Goal: Find specific page/section: Find specific page/section

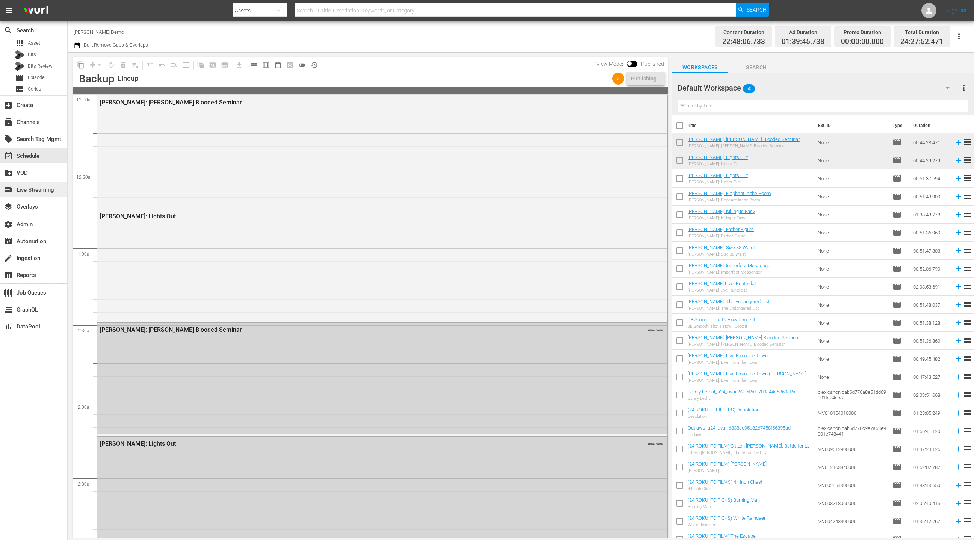
click at [36, 192] on div "switch_video Live Streaming" at bounding box center [21, 188] width 42 height 7
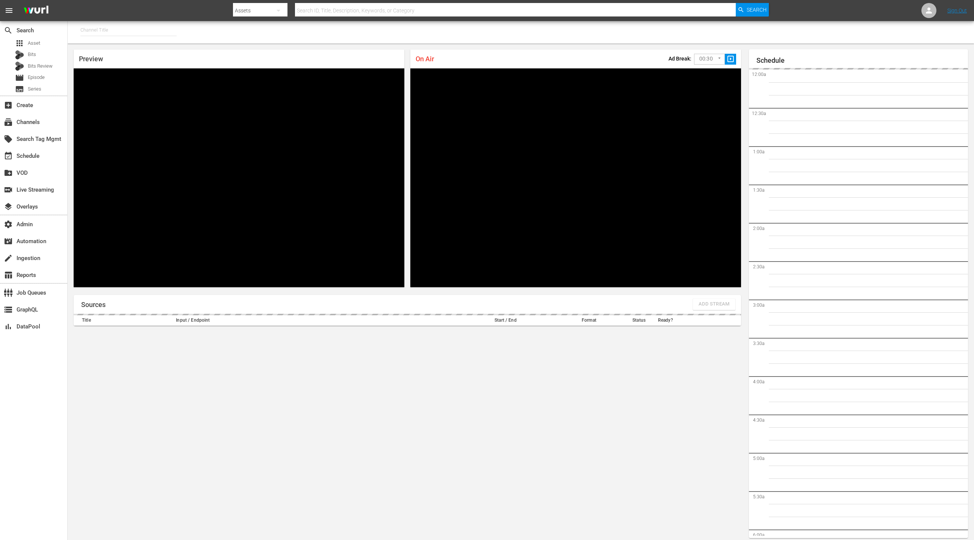
type input "SPEEDVISION (1325)"
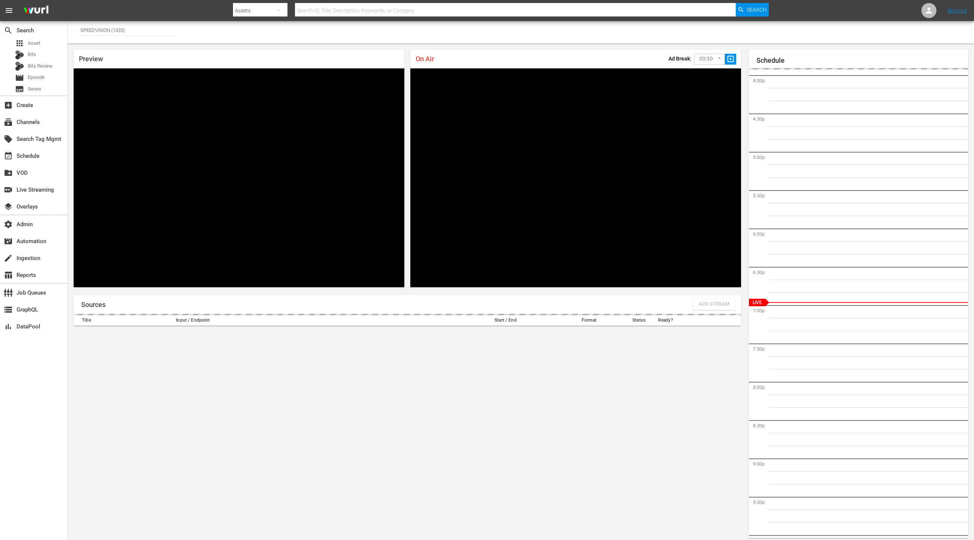
scroll to position [4, 0]
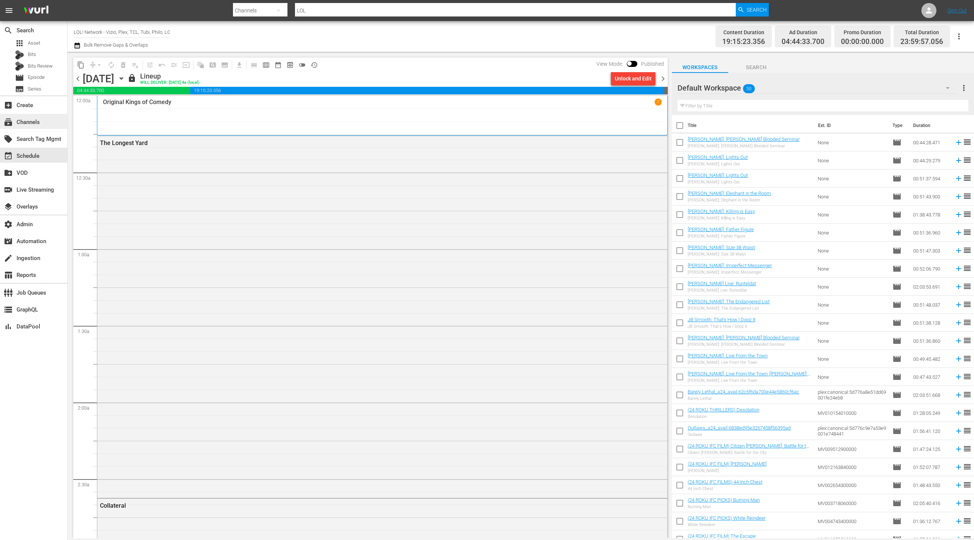
click at [39, 122] on div "subscriptions Channels" at bounding box center [21, 121] width 42 height 7
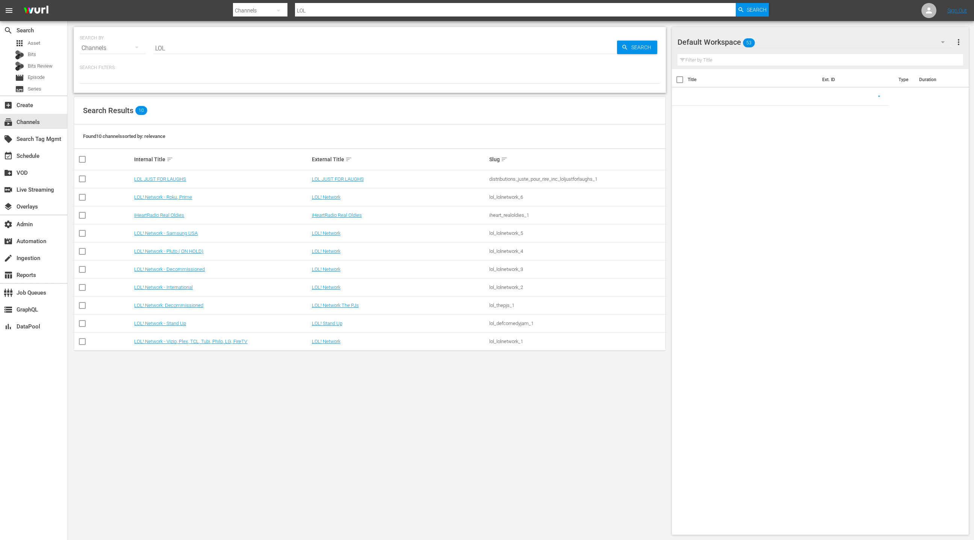
click at [170, 45] on input "LOL" at bounding box center [384, 48] width 463 height 18
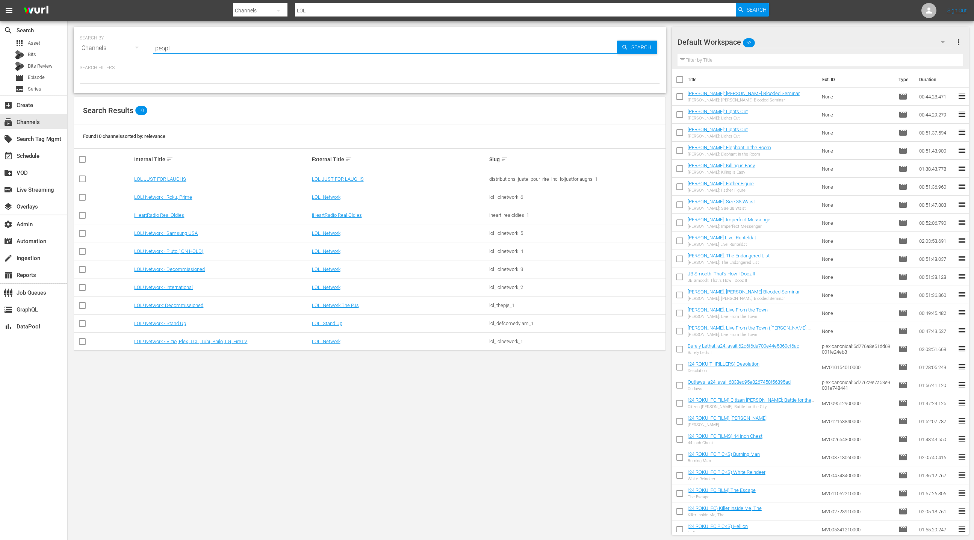
type input "people"
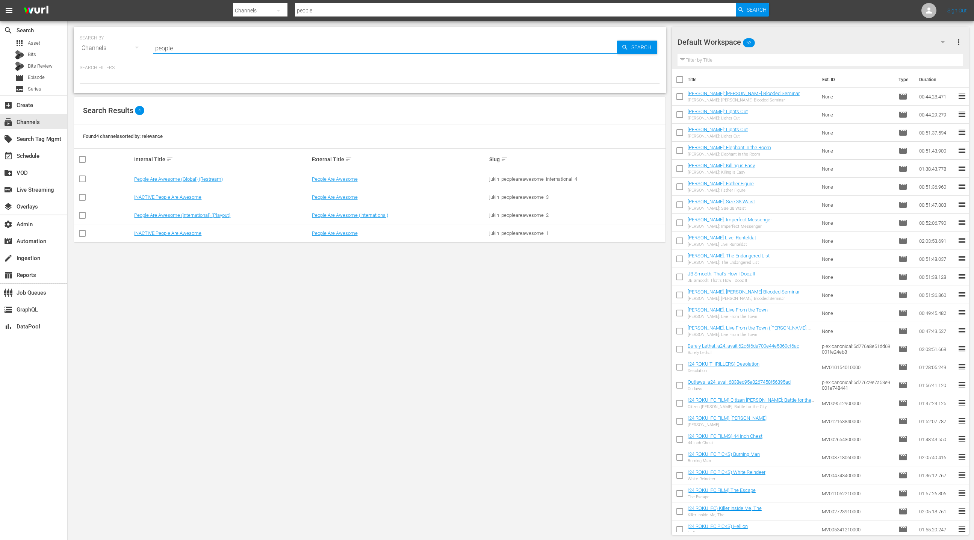
type input "people are awesome"
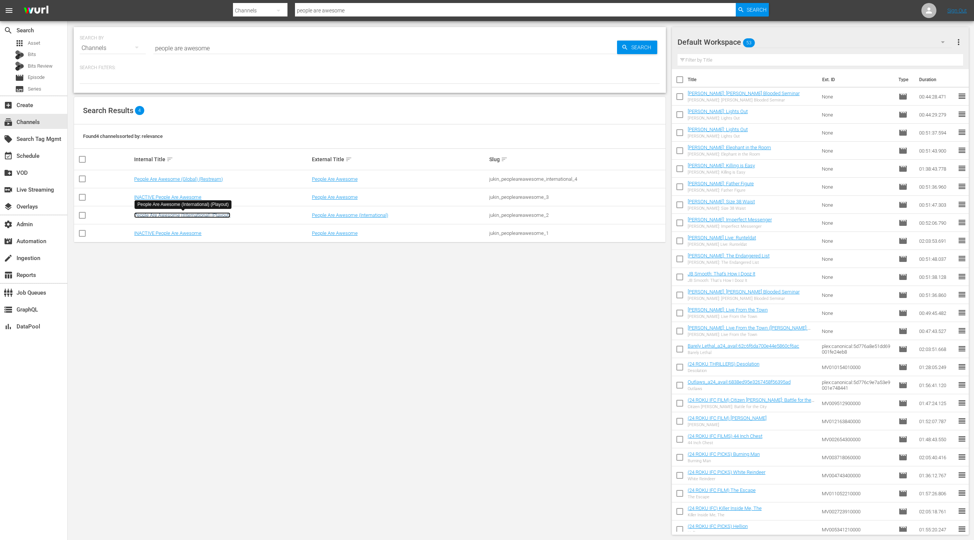
click at [197, 216] on link "People Are Awesome (International) (Playout)" at bounding box center [182, 215] width 96 height 6
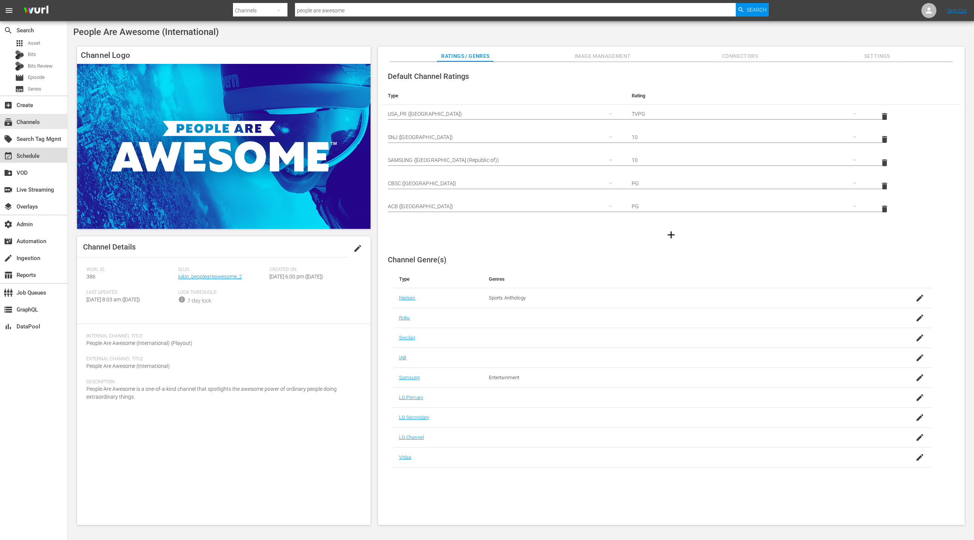
click at [47, 159] on div "event_available Schedule" at bounding box center [33, 155] width 67 height 15
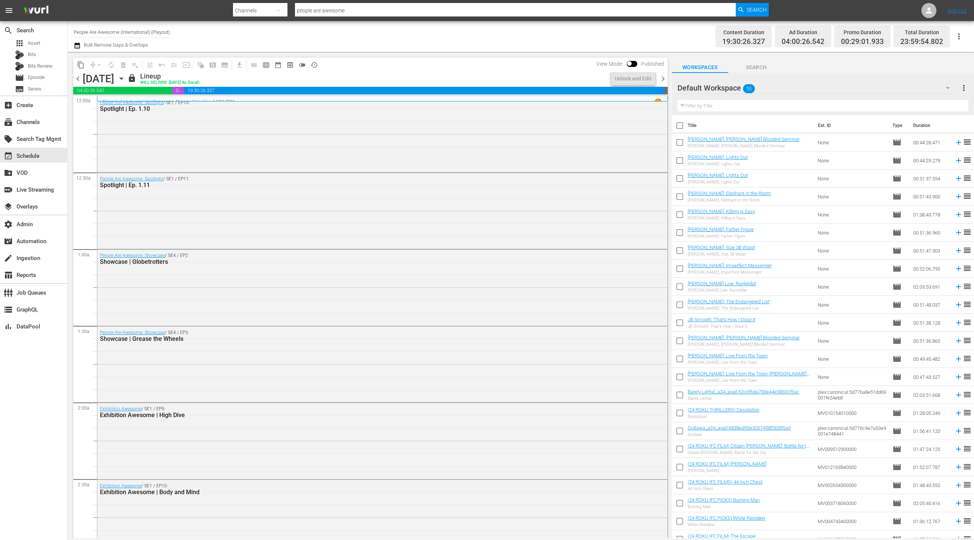
click at [79, 47] on icon "button" at bounding box center [77, 45] width 7 height 9
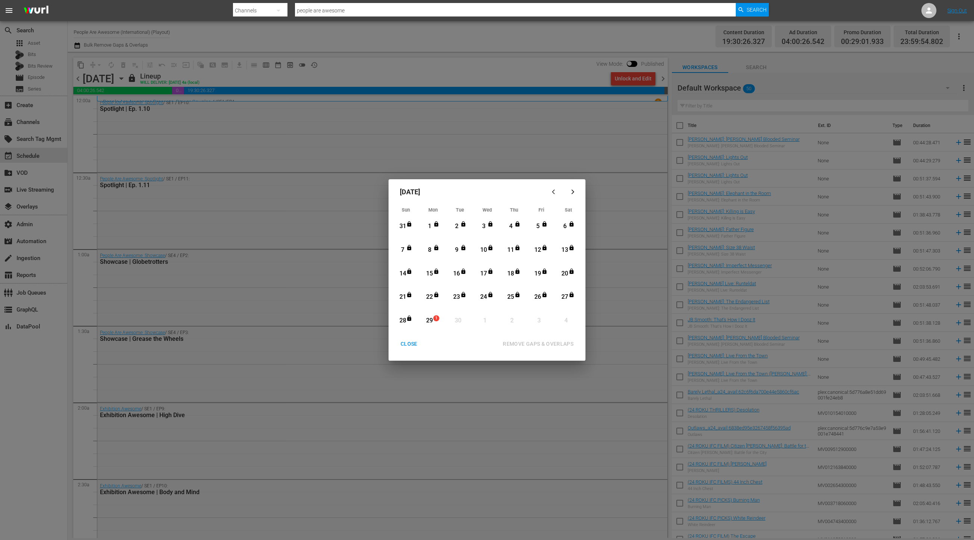
click at [415, 341] on div "CLOSE" at bounding box center [408, 343] width 29 height 9
